Goal: Task Accomplishment & Management: Manage account settings

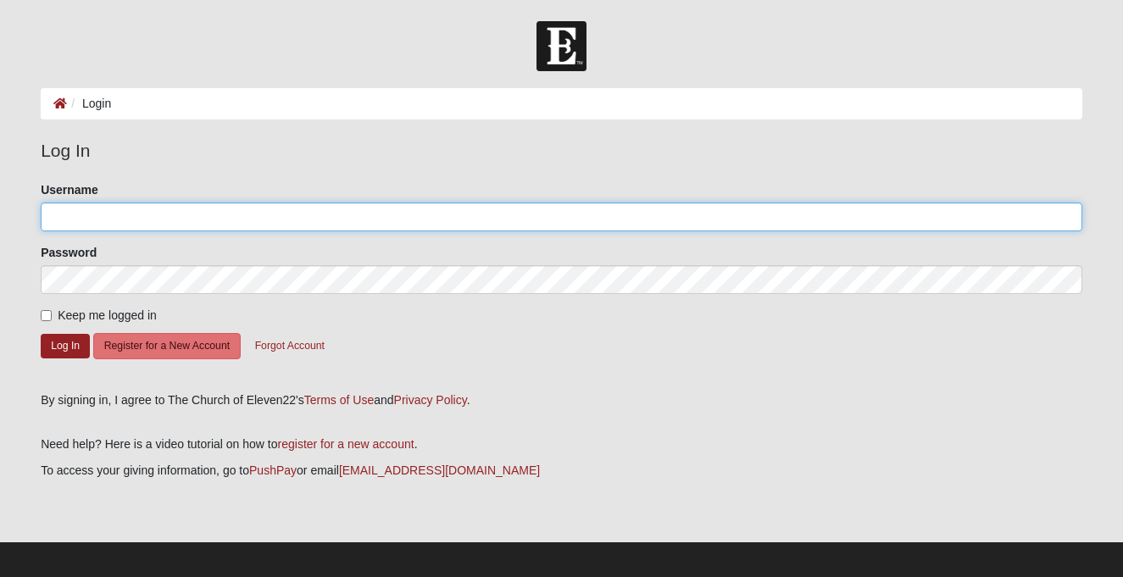
type input "jdamrow"
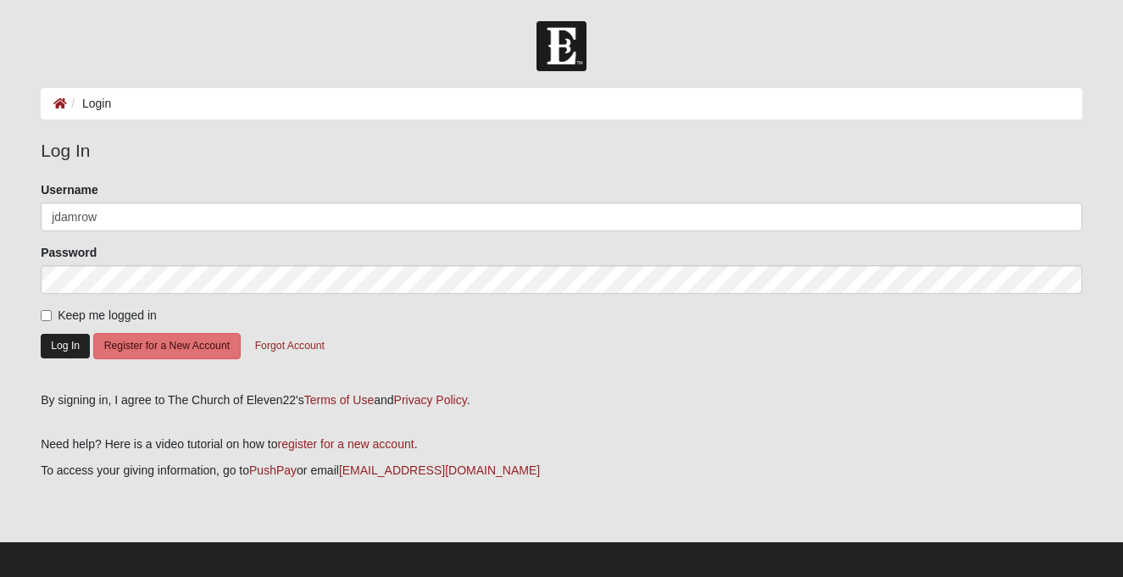
click at [58, 346] on button "Log In" at bounding box center [65, 346] width 49 height 25
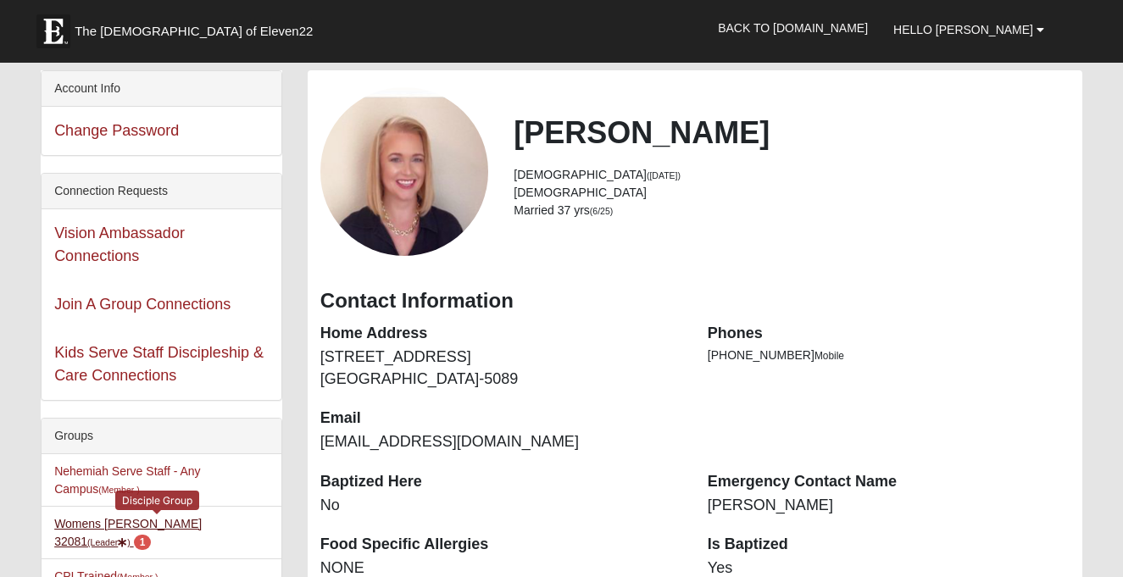
click at [131, 537] on small "(Leader )" at bounding box center [108, 542] width 43 height 10
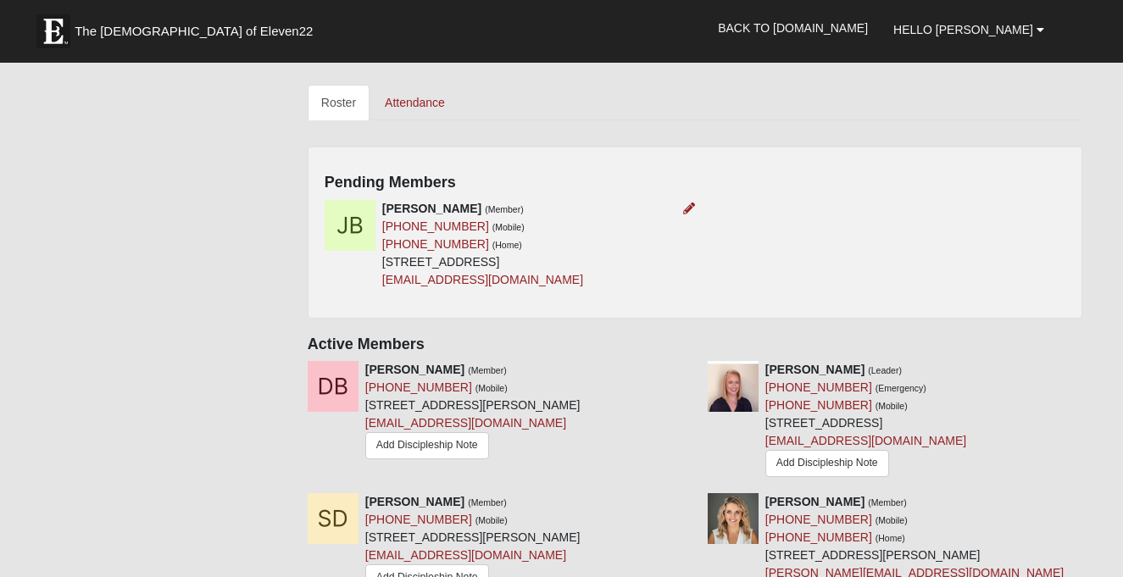
scroll to position [739, 0]
click at [688, 201] on icon at bounding box center [689, 207] width 12 height 12
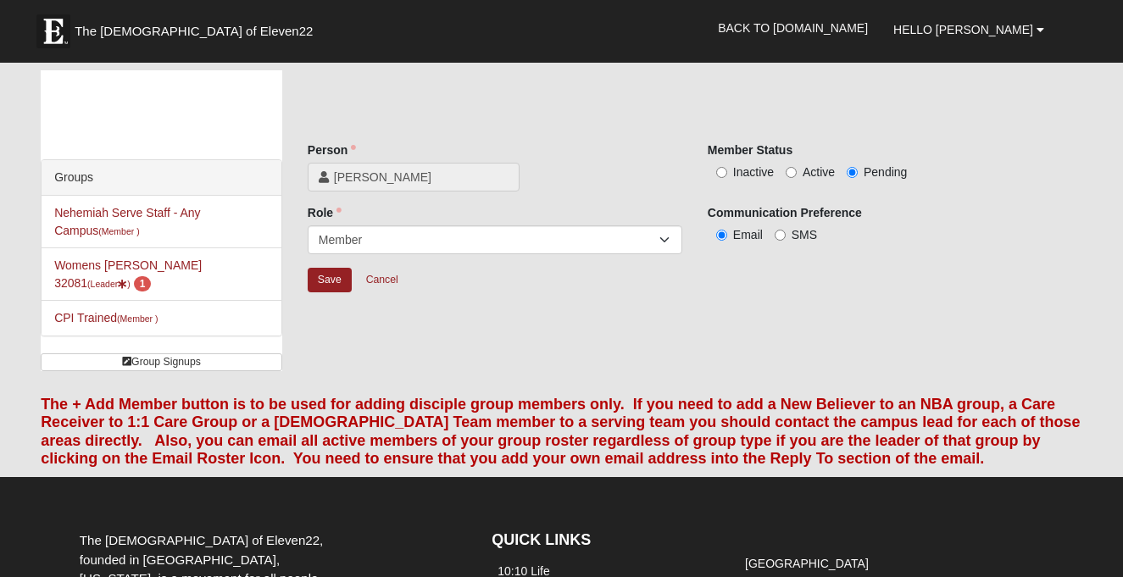
click at [792, 174] on input "Active" at bounding box center [791, 172] width 11 height 11
radio input "true"
click at [328, 284] on input "Save" at bounding box center [330, 280] width 44 height 25
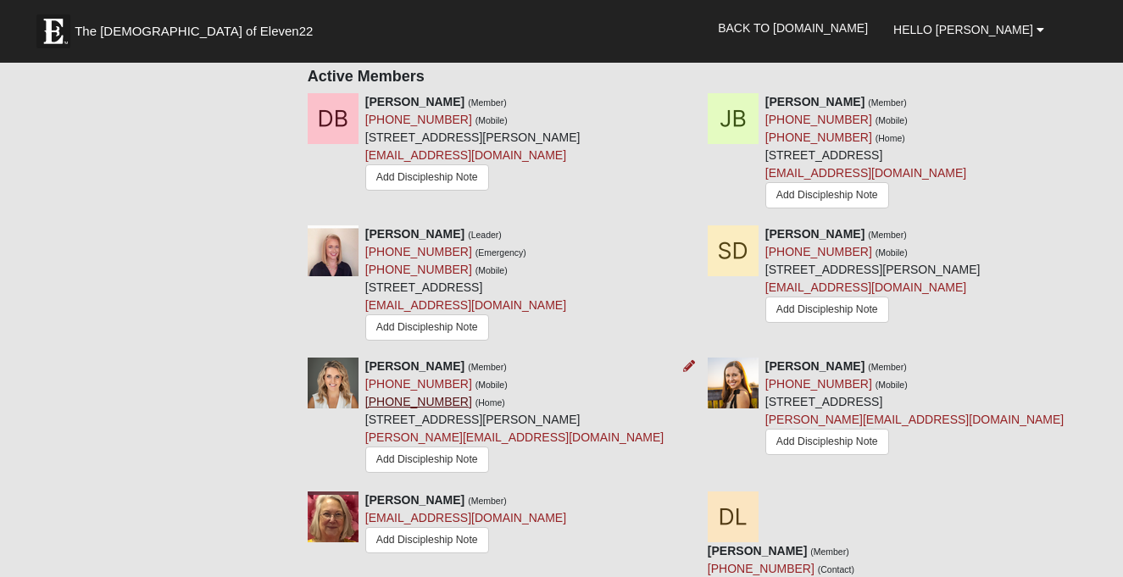
scroll to position [817, 0]
